Goal: Information Seeking & Learning: Learn about a topic

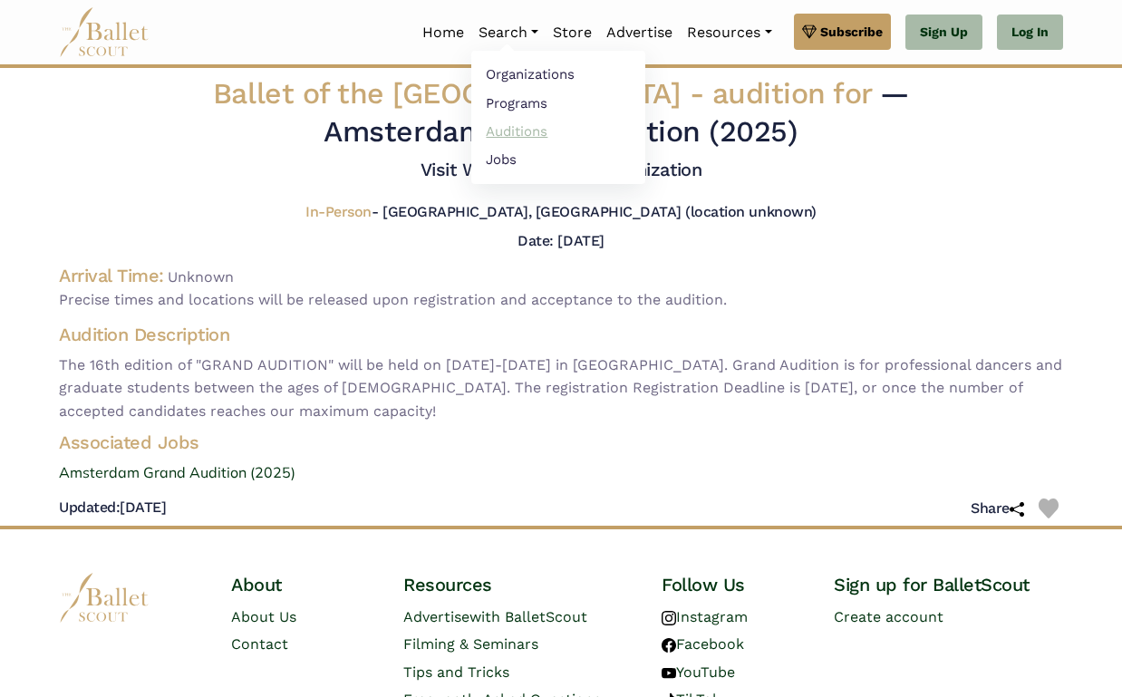
click at [516, 133] on link "Auditions" at bounding box center [558, 131] width 174 height 28
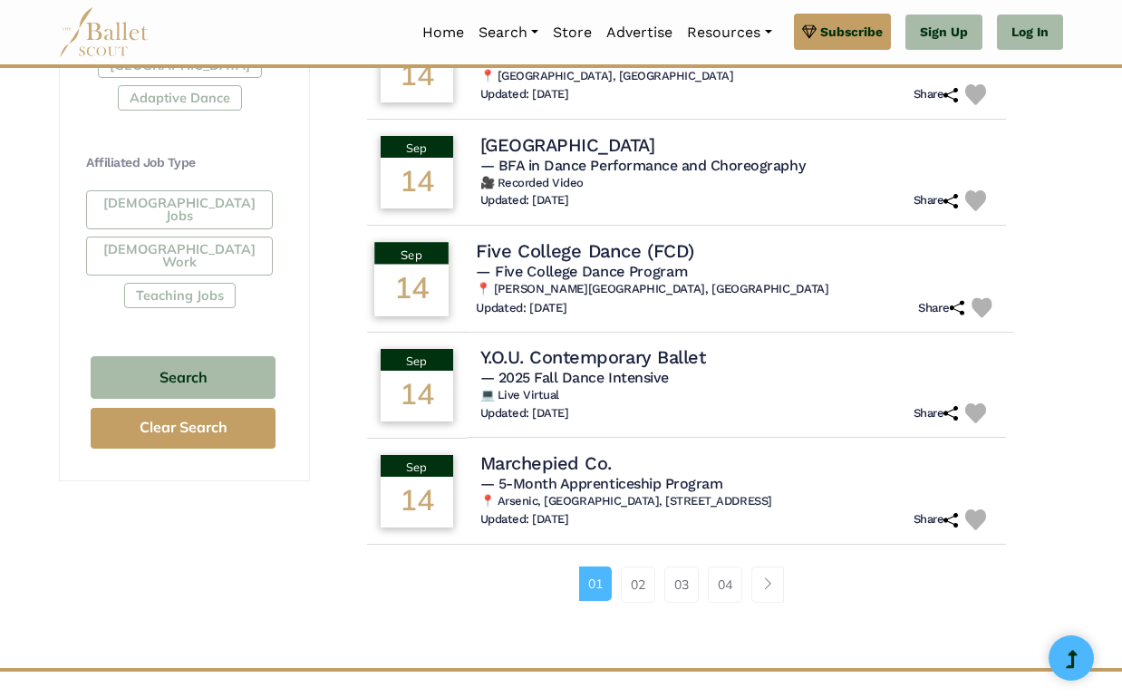
scroll to position [1022, 0]
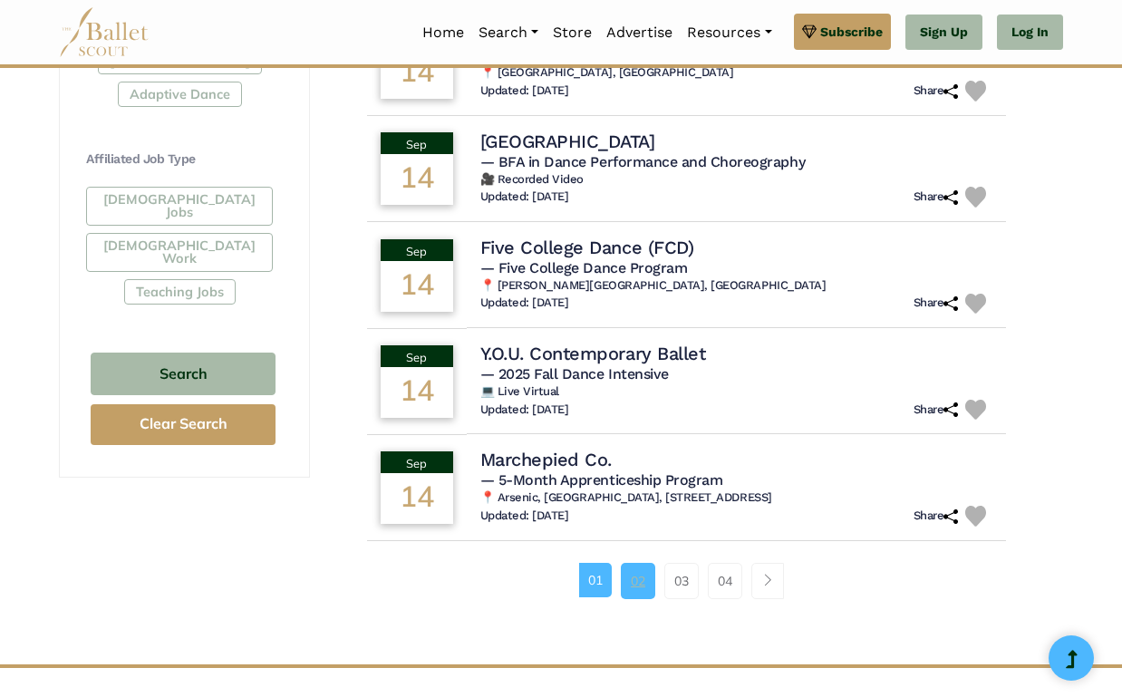
click at [641, 568] on link "02" at bounding box center [638, 581] width 34 height 36
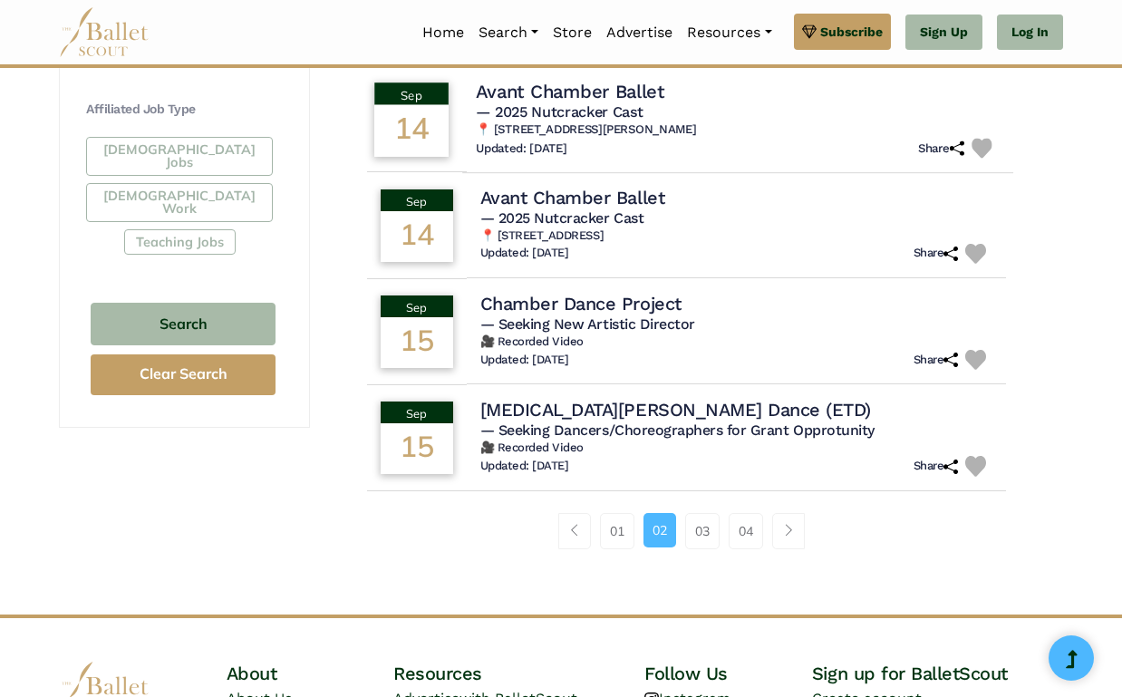
scroll to position [1080, 0]
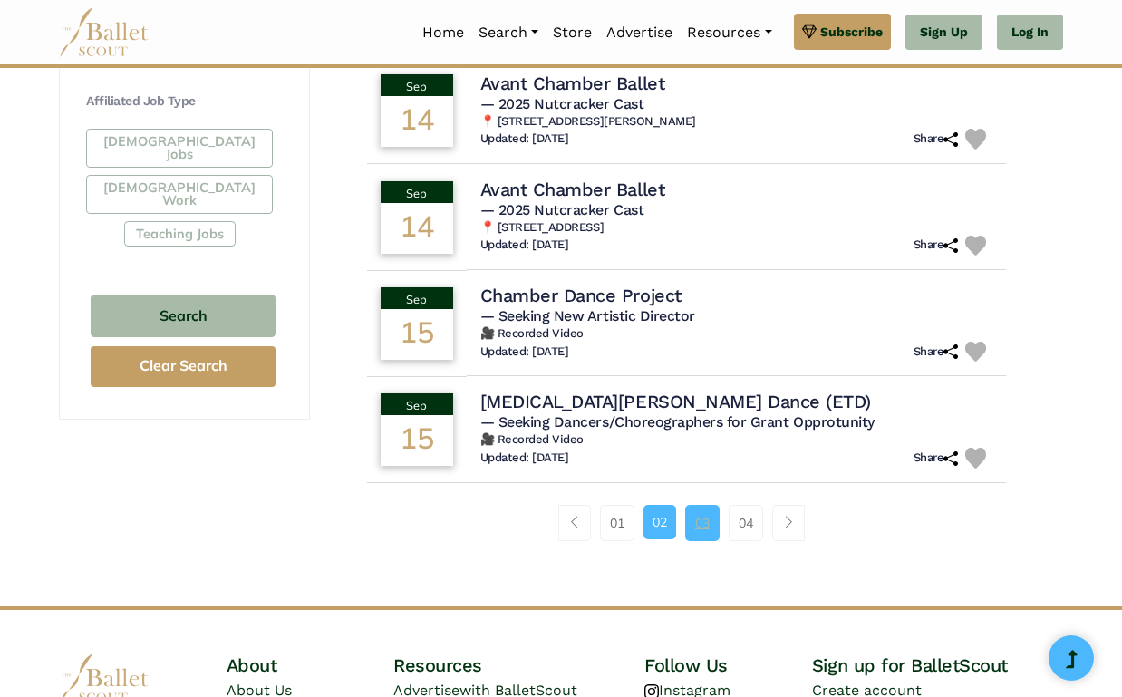
click at [703, 506] on link "03" at bounding box center [702, 523] width 34 height 36
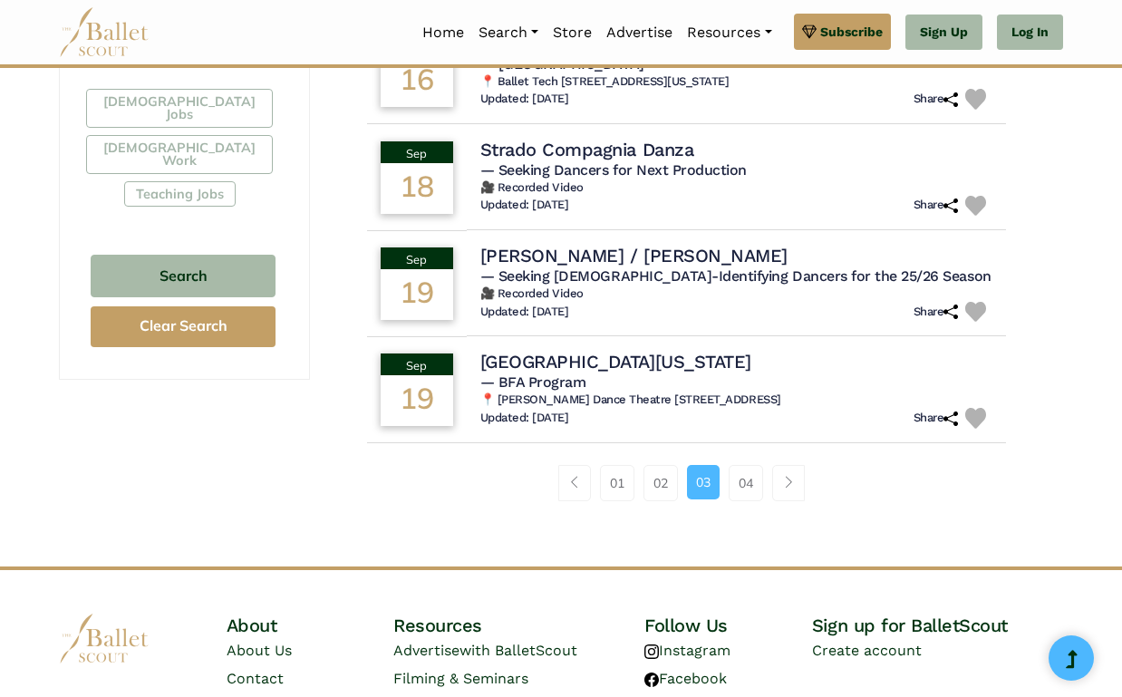
scroll to position [1133, 0]
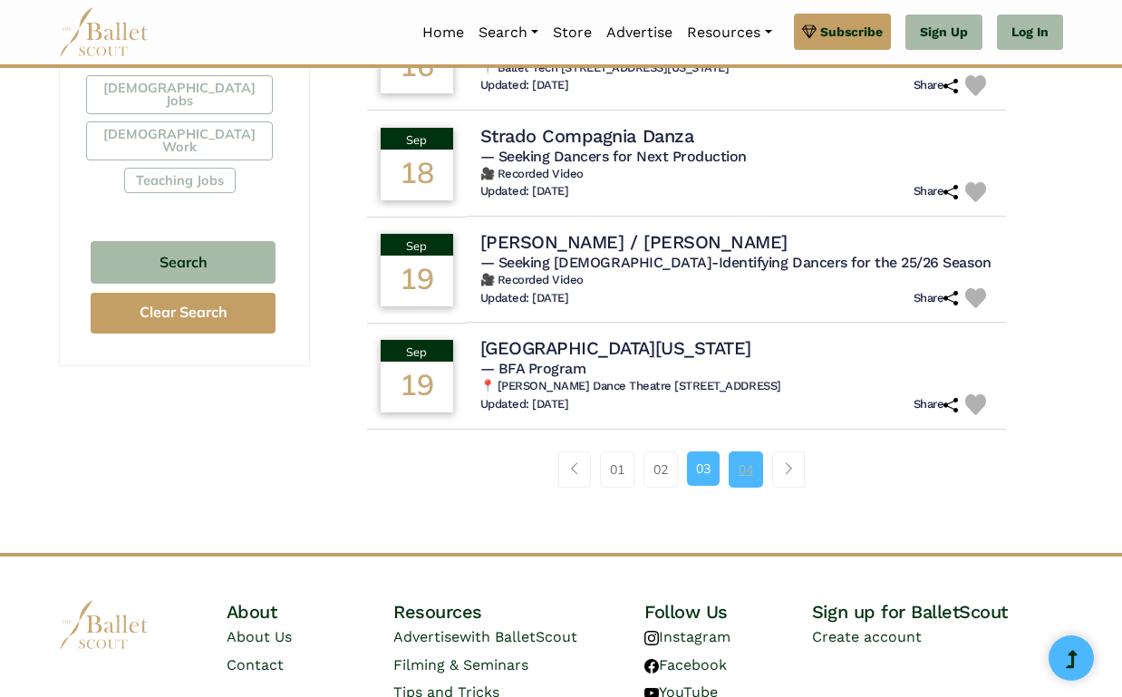
click at [738, 455] on link "04" at bounding box center [745, 469] width 34 height 36
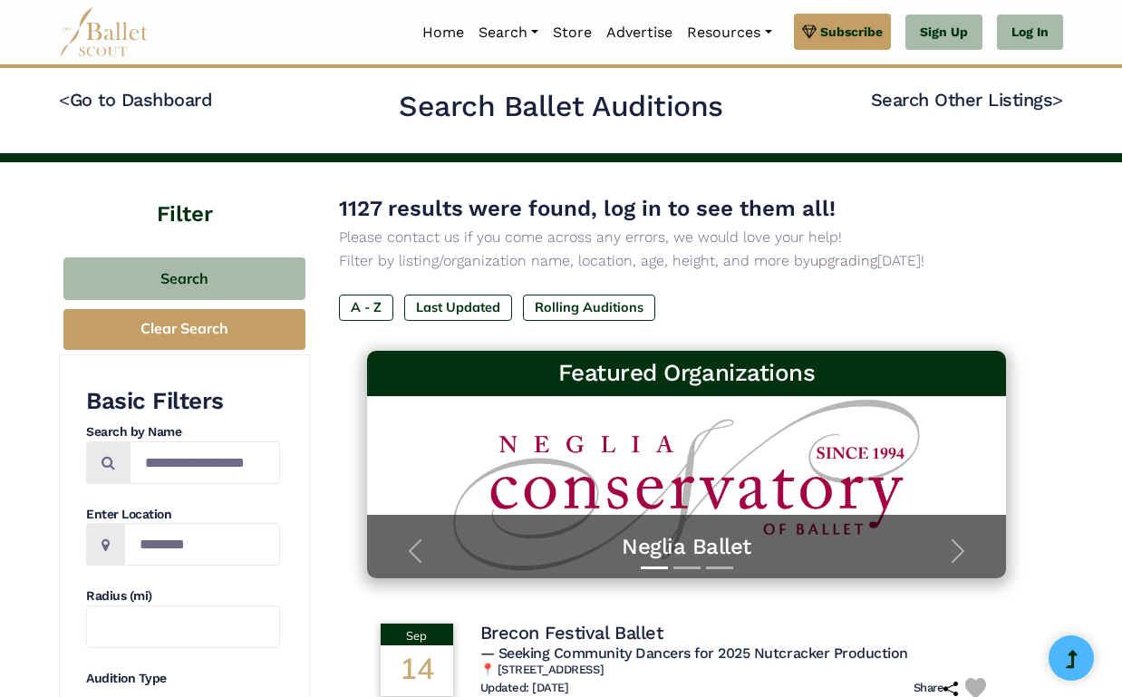
scroll to position [1022, 0]
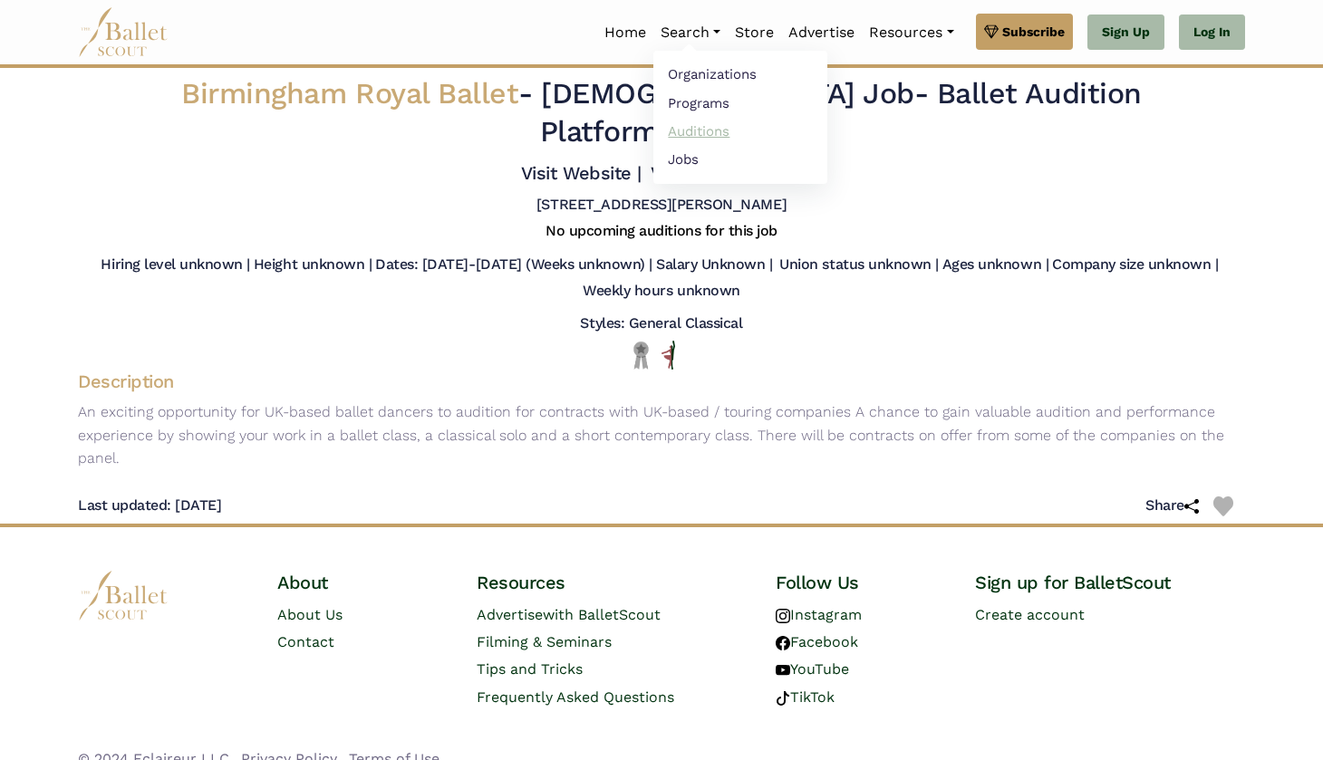
click at [705, 127] on link "Auditions" at bounding box center [740, 131] width 174 height 28
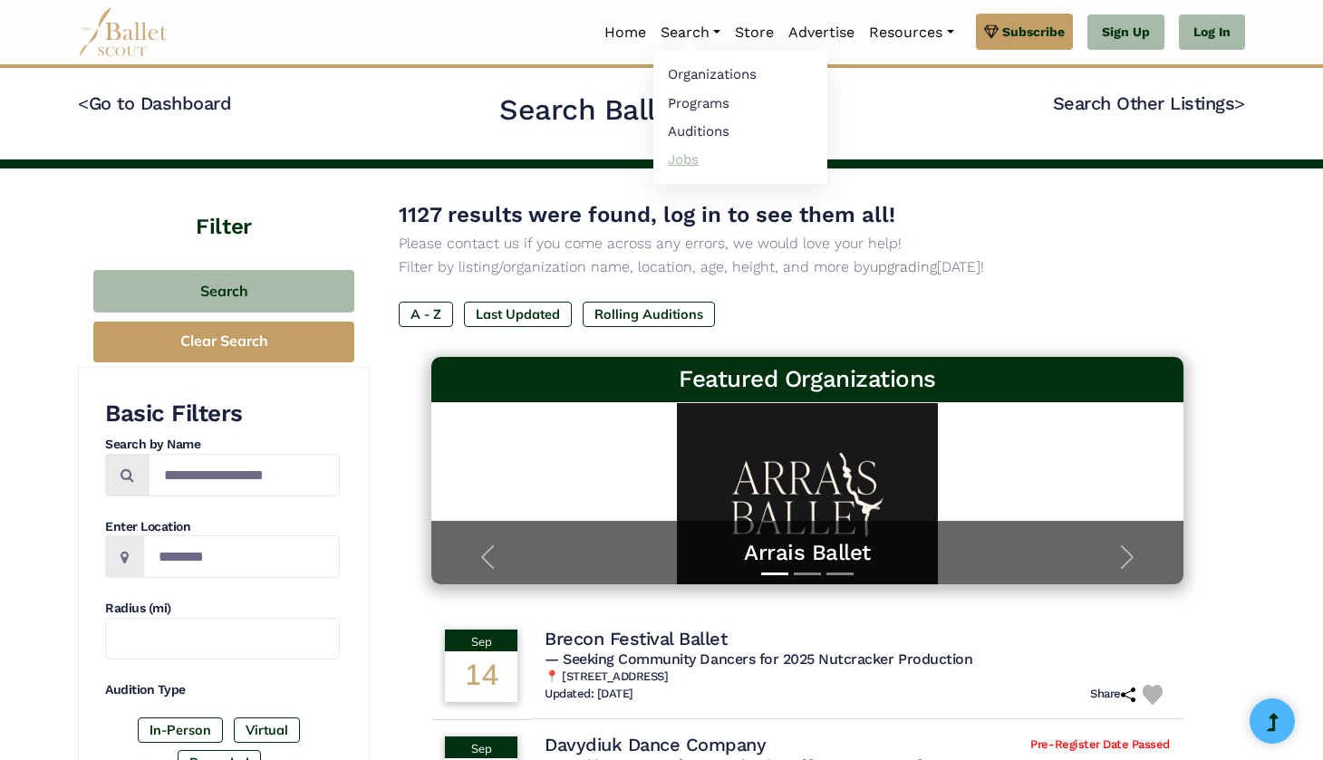
click at [684, 163] on link "Jobs" at bounding box center [740, 159] width 174 height 28
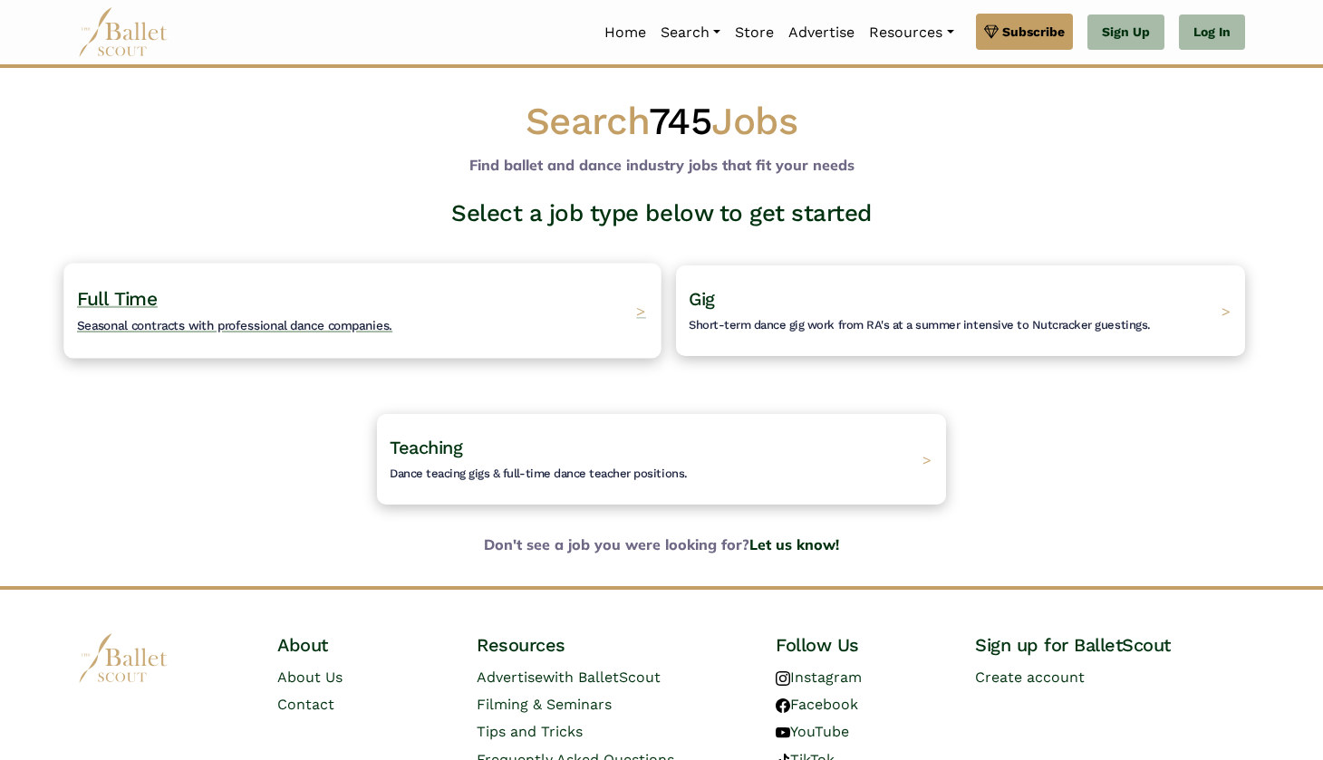
click at [486, 307] on div "Full Time Seasonal contracts with professional dance companies. >" at bounding box center [361, 310] width 597 height 95
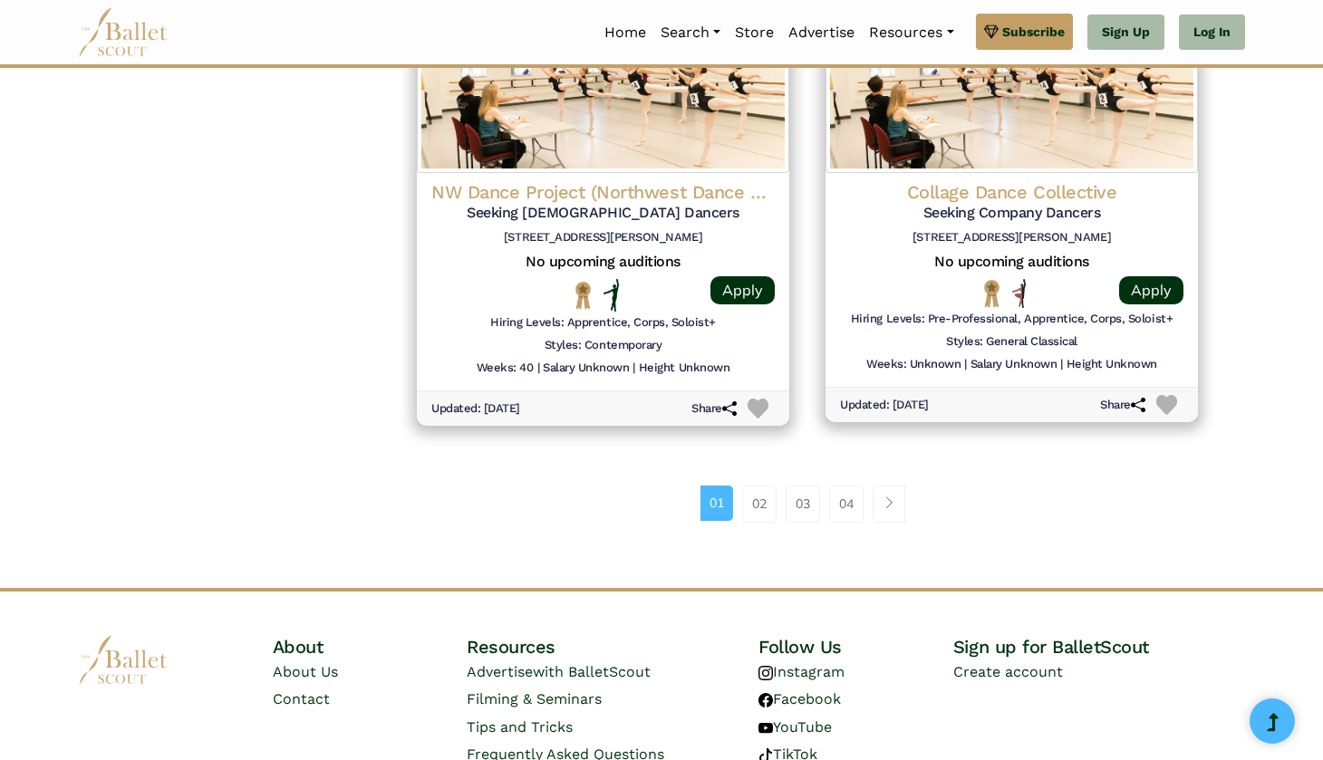
scroll to position [2381, 0]
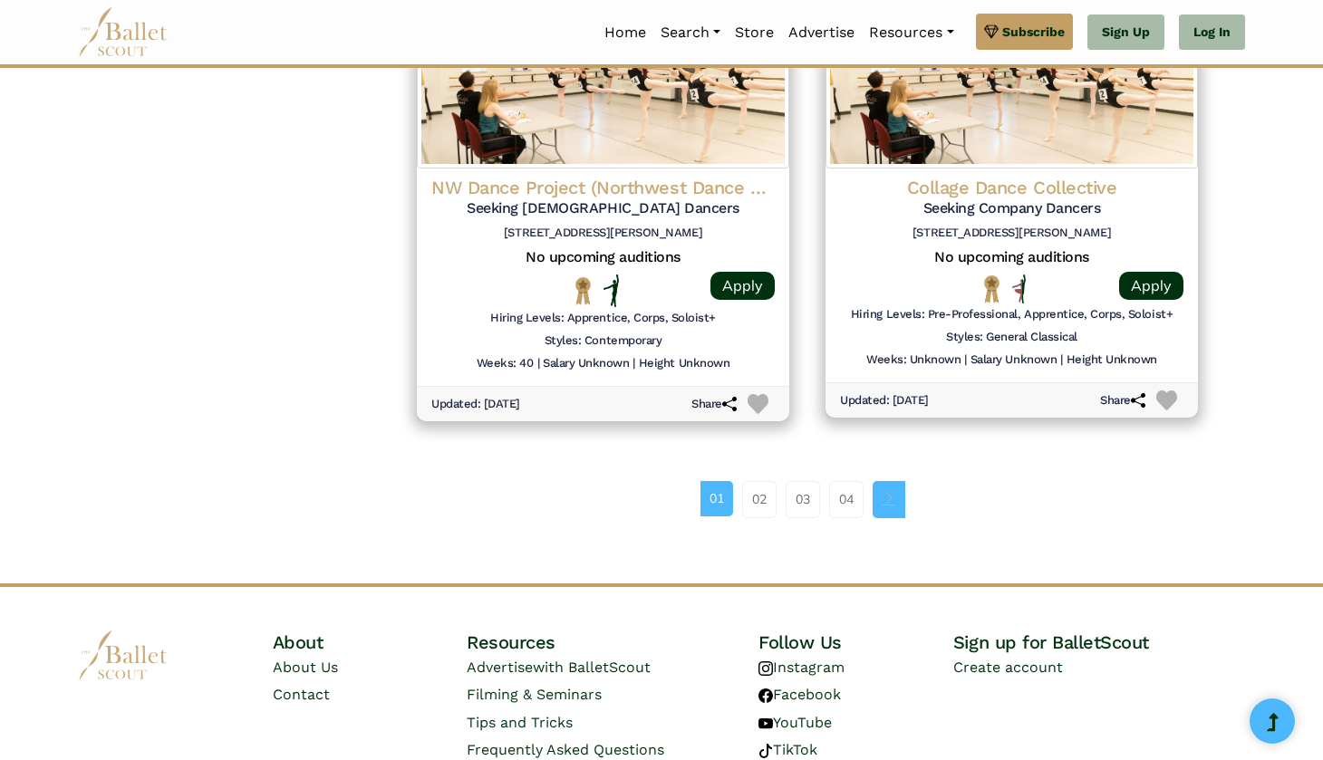
click at [897, 481] on link "Page navigation example" at bounding box center [888, 499] width 33 height 36
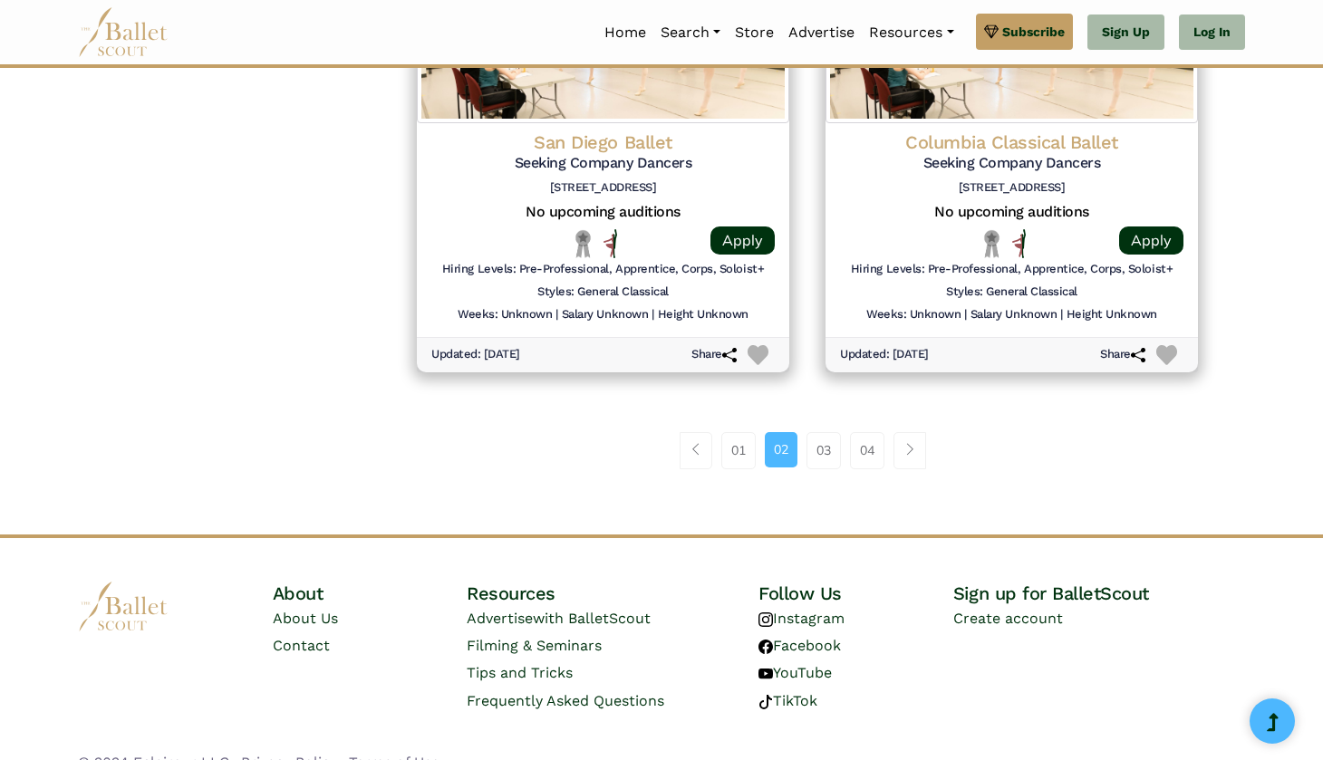
scroll to position [2422, 0]
click at [826, 433] on link "03" at bounding box center [823, 451] width 34 height 36
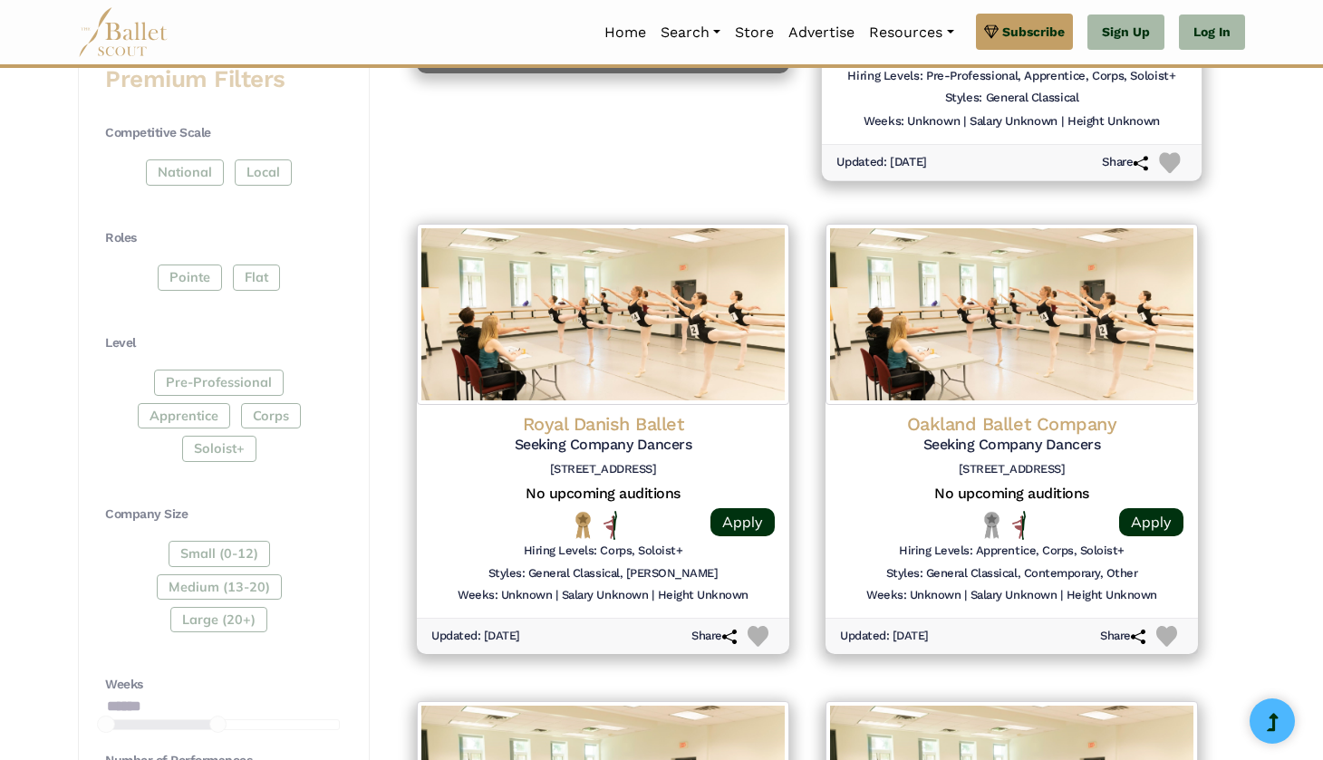
scroll to position [710, 0]
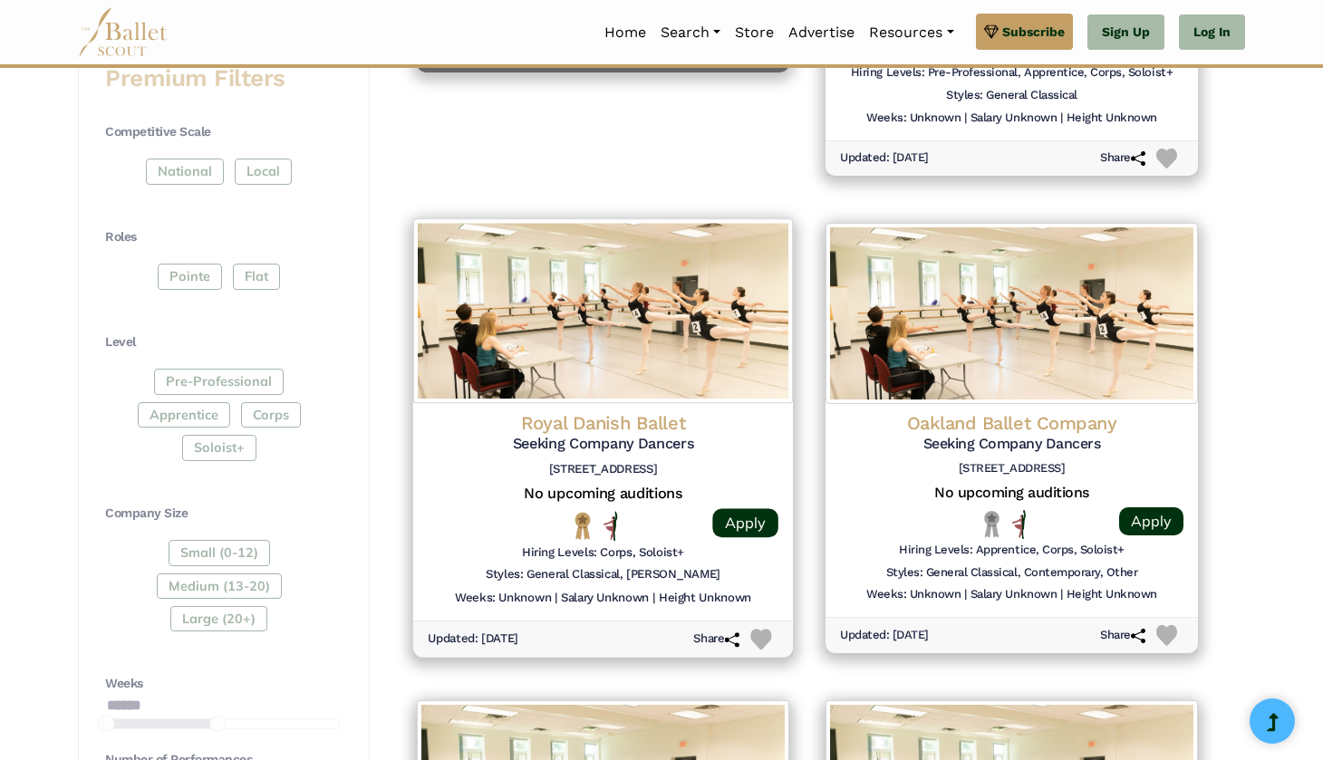
click at [640, 447] on div "Royal Danish Ballet Seeking Company Dancers [STREET_ADDRESS]" at bounding box center [603, 447] width 351 height 73
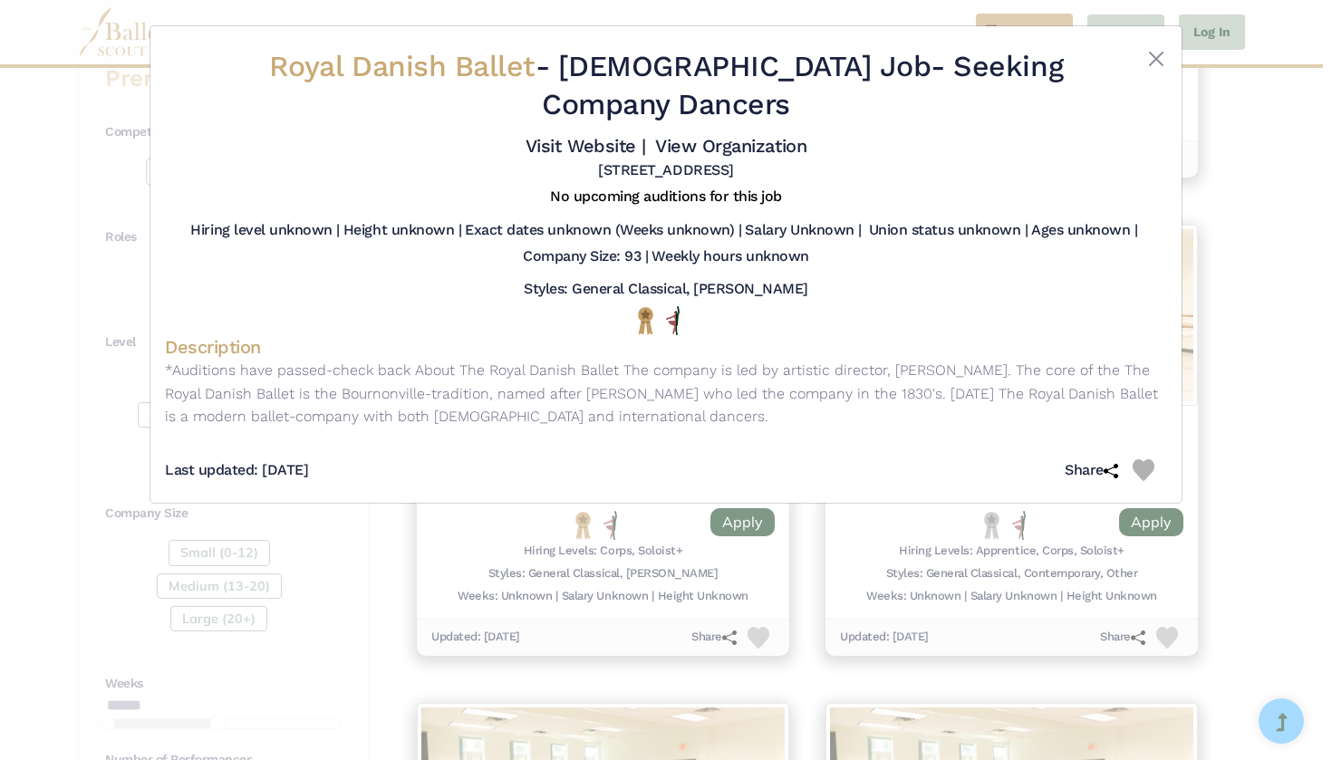
click at [343, 593] on div "Royal Danish Ballet - [DEMOGRAPHIC_DATA] Job - Seeking Company Dancers Visit We…" at bounding box center [666, 380] width 1332 height 760
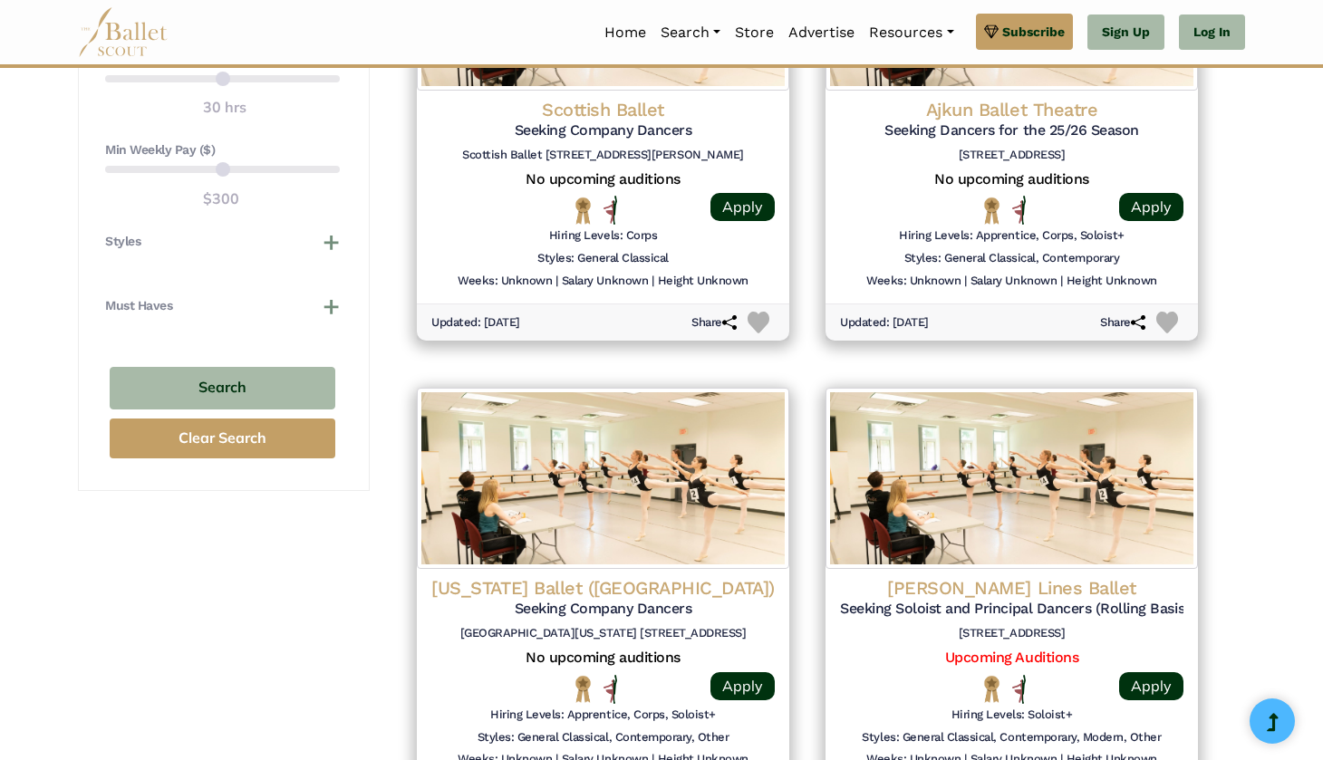
scroll to position [1497, 0]
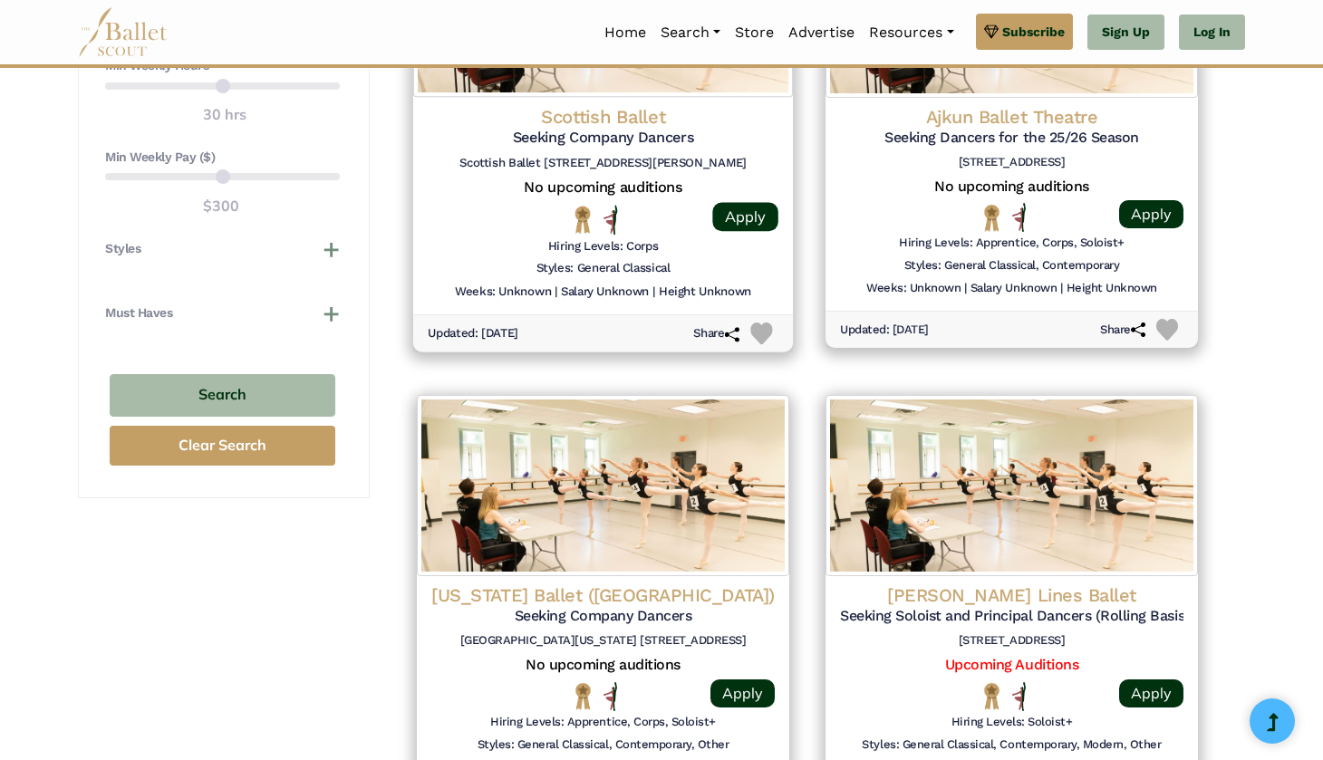
click at [690, 261] on div "Styles: General Classical" at bounding box center [603, 272] width 351 height 23
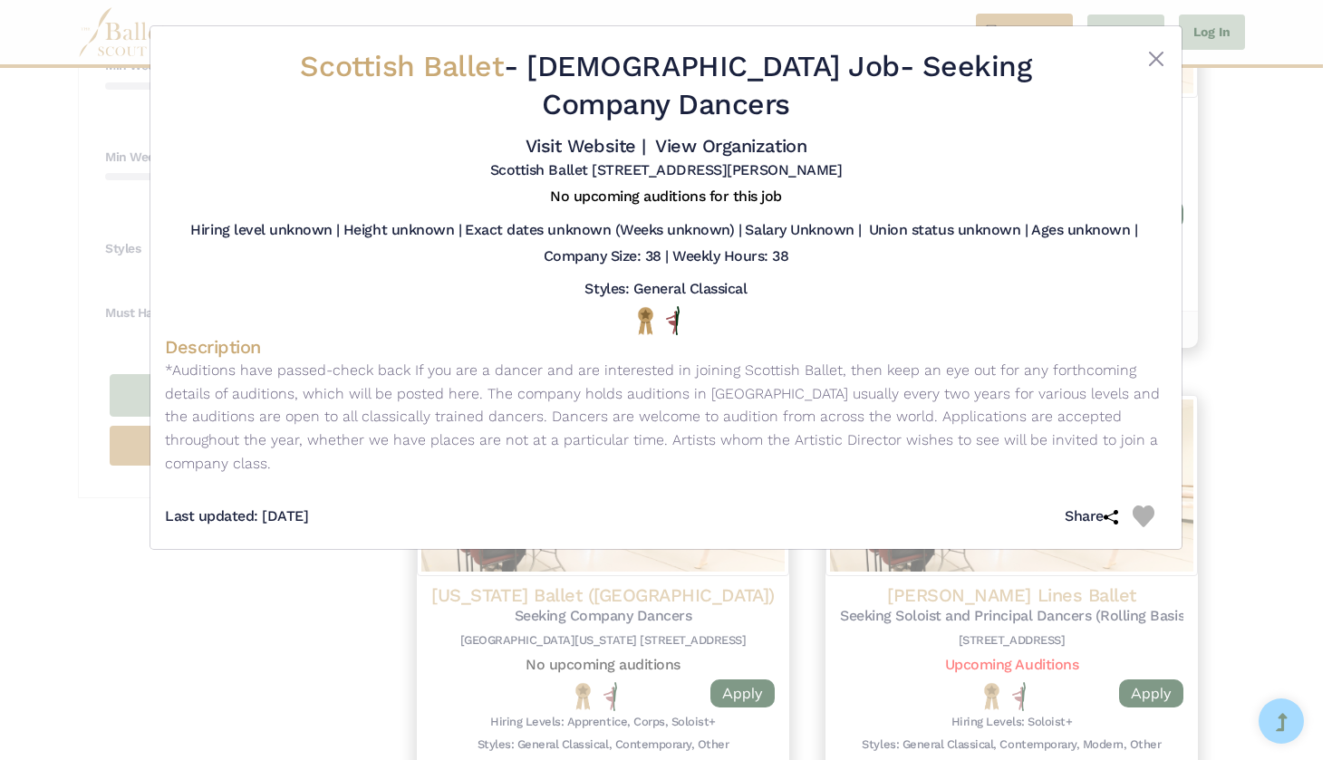
click at [357, 593] on div "Scottish Ballet - [DEMOGRAPHIC_DATA] Job - Seeking Company Dancers Visit Websit…" at bounding box center [666, 380] width 1332 height 760
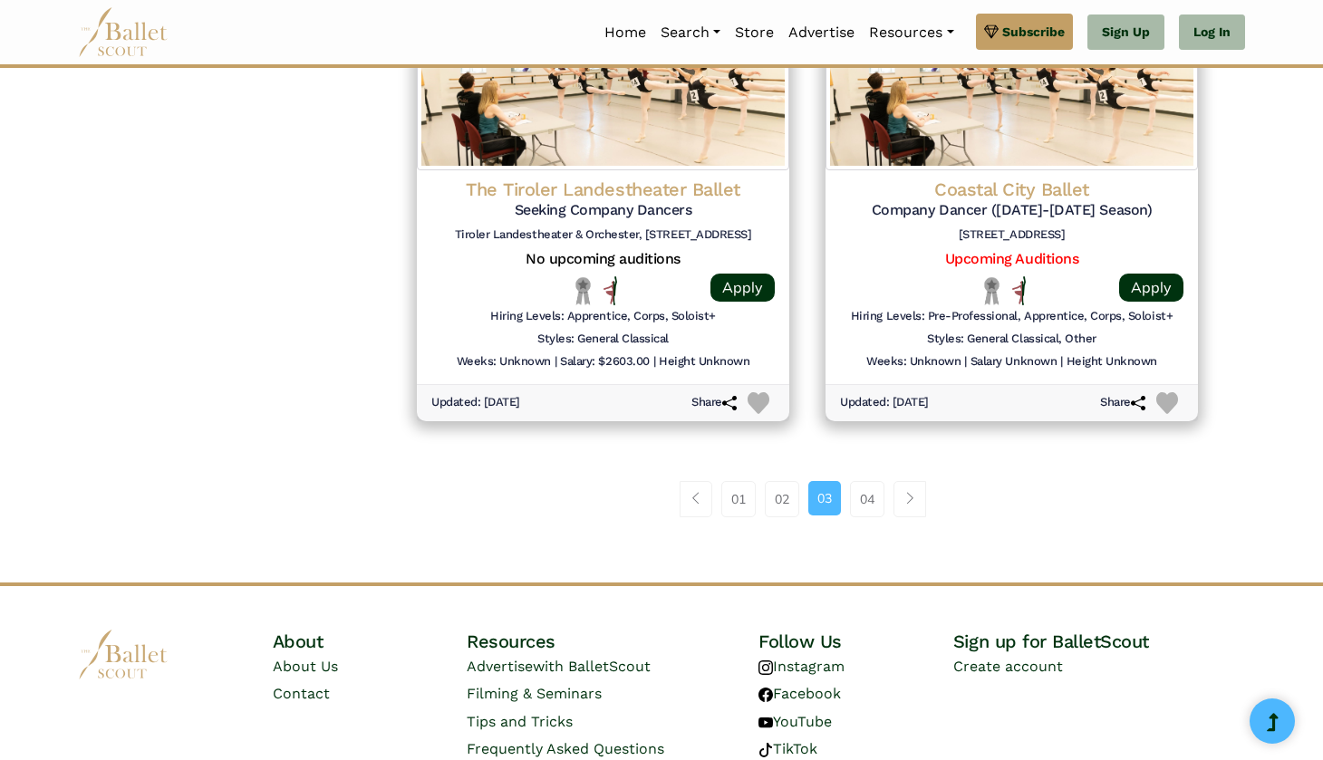
scroll to position [2383, 0]
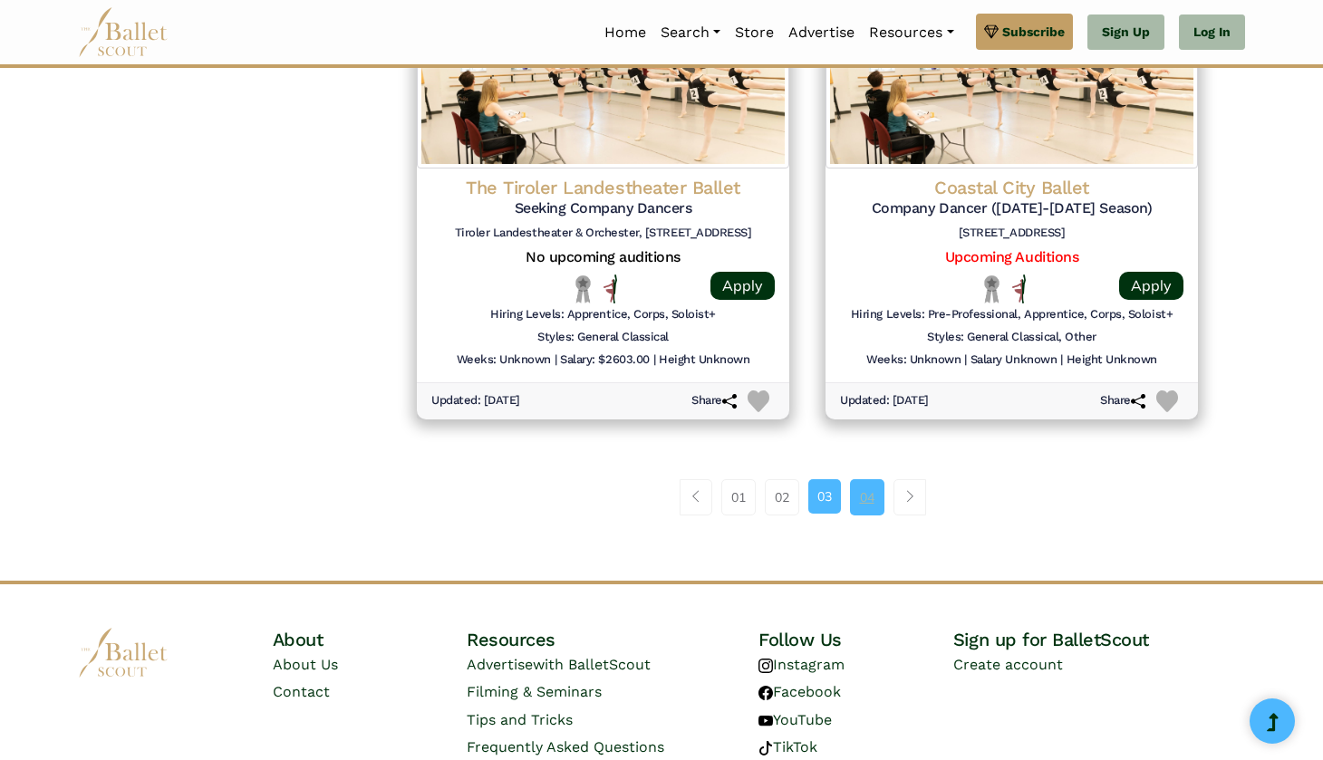
click at [870, 479] on link "04" at bounding box center [867, 497] width 34 height 36
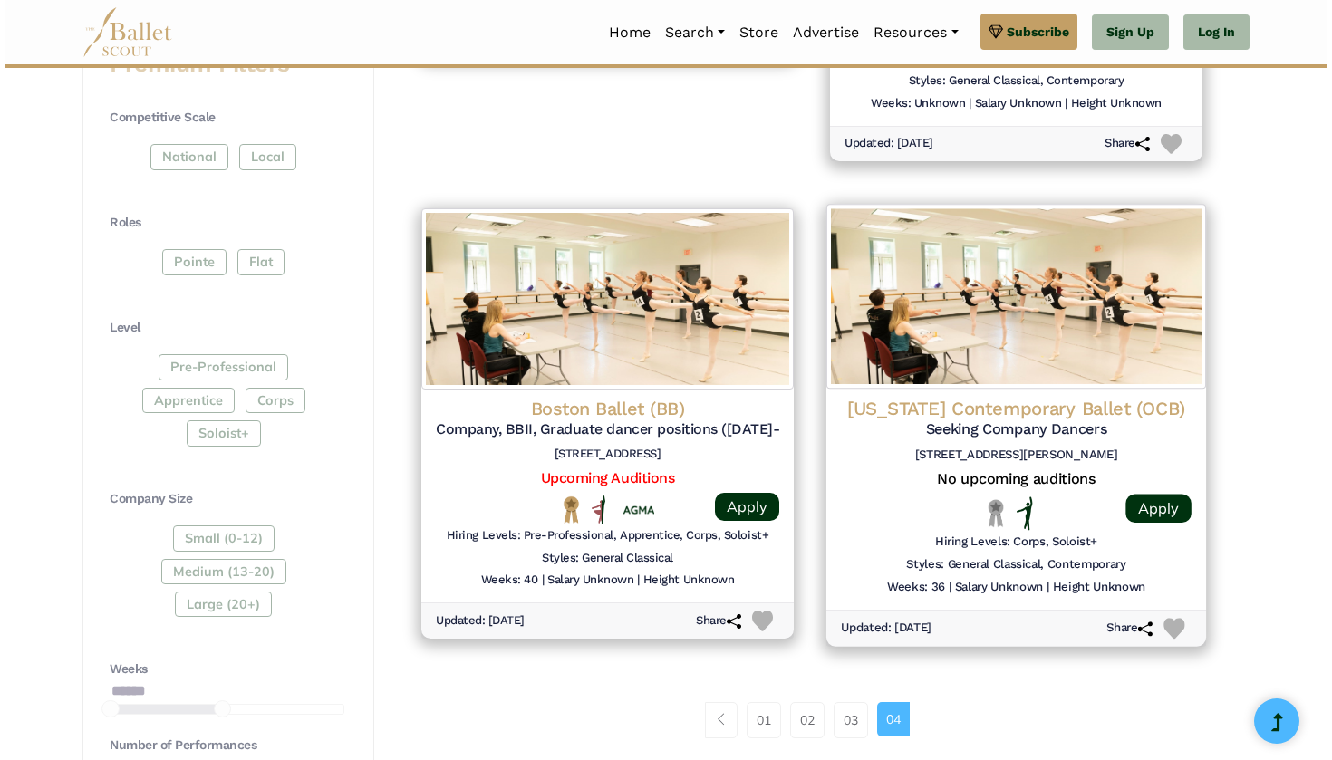
scroll to position [728, 0]
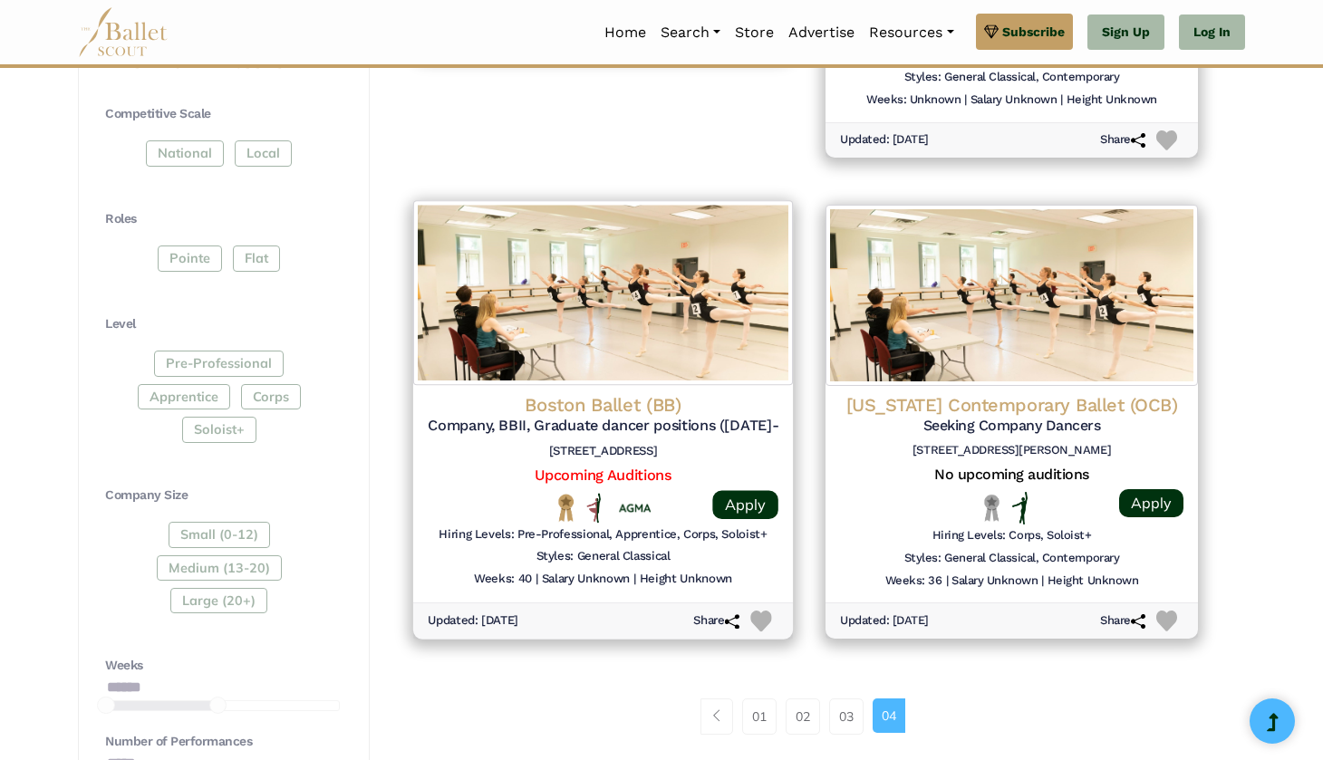
click at [641, 421] on h5 "Company, BBII, Graduate dancer positions ([DATE]-[DATE])" at bounding box center [603, 426] width 351 height 19
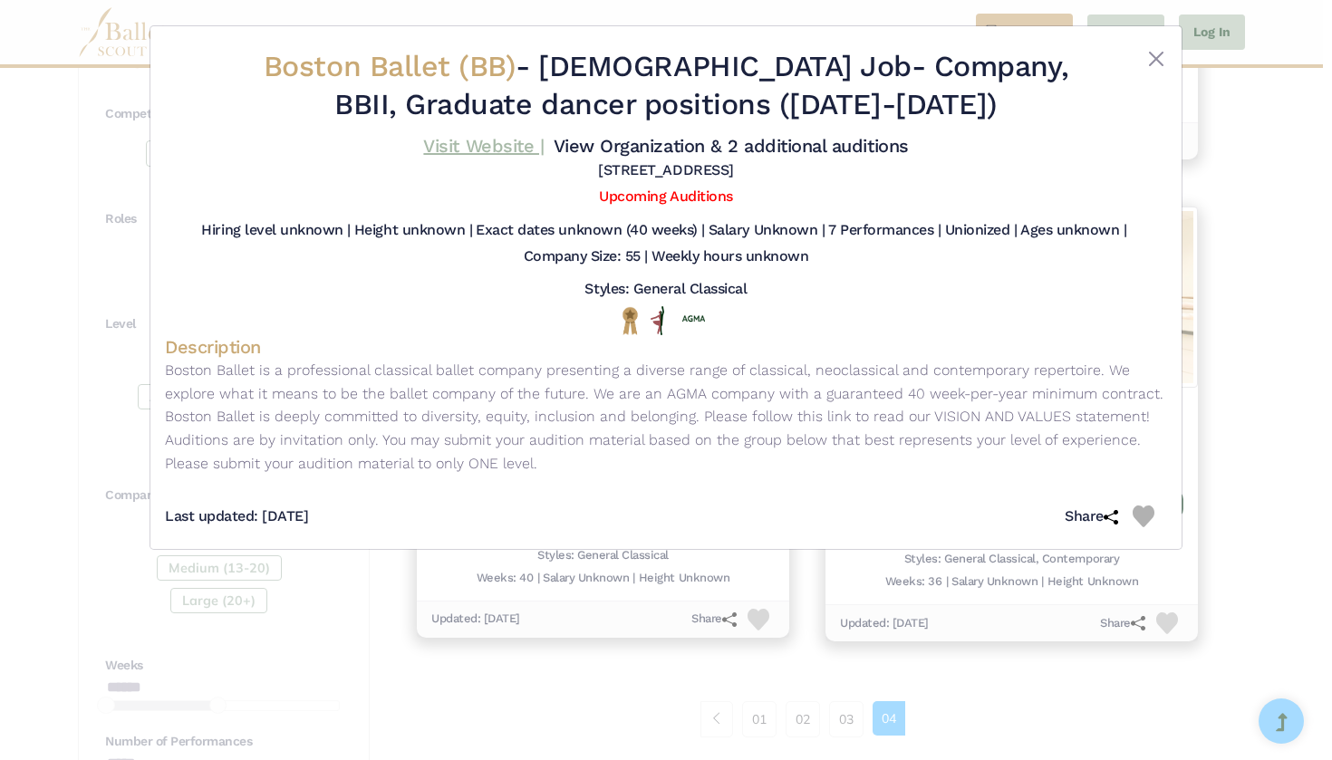
click at [544, 144] on link "Visit Website |" at bounding box center [483, 146] width 120 height 22
